Goal: Find specific page/section: Find specific page/section

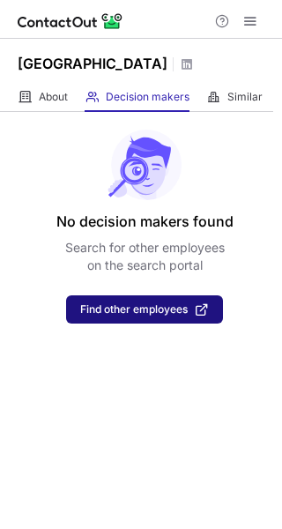
click at [147, 310] on span "Find other employees" at bounding box center [134, 309] width 108 height 12
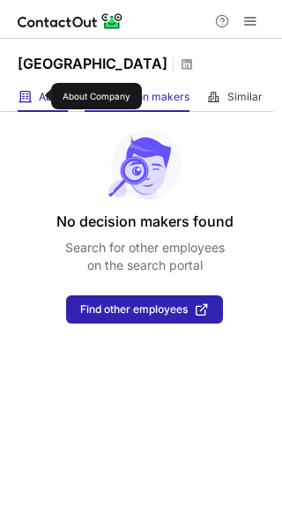
click at [40, 96] on span "About" at bounding box center [53, 97] width 29 height 14
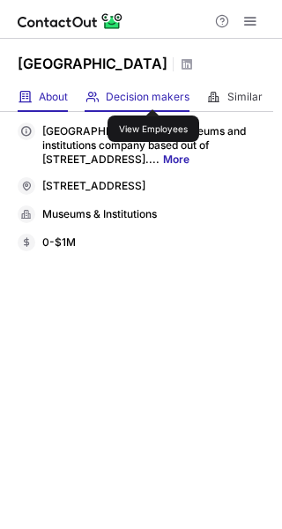
click at [153, 93] on span "Decision makers" at bounding box center [148, 97] width 84 height 14
